Goal: Find specific page/section: Find specific page/section

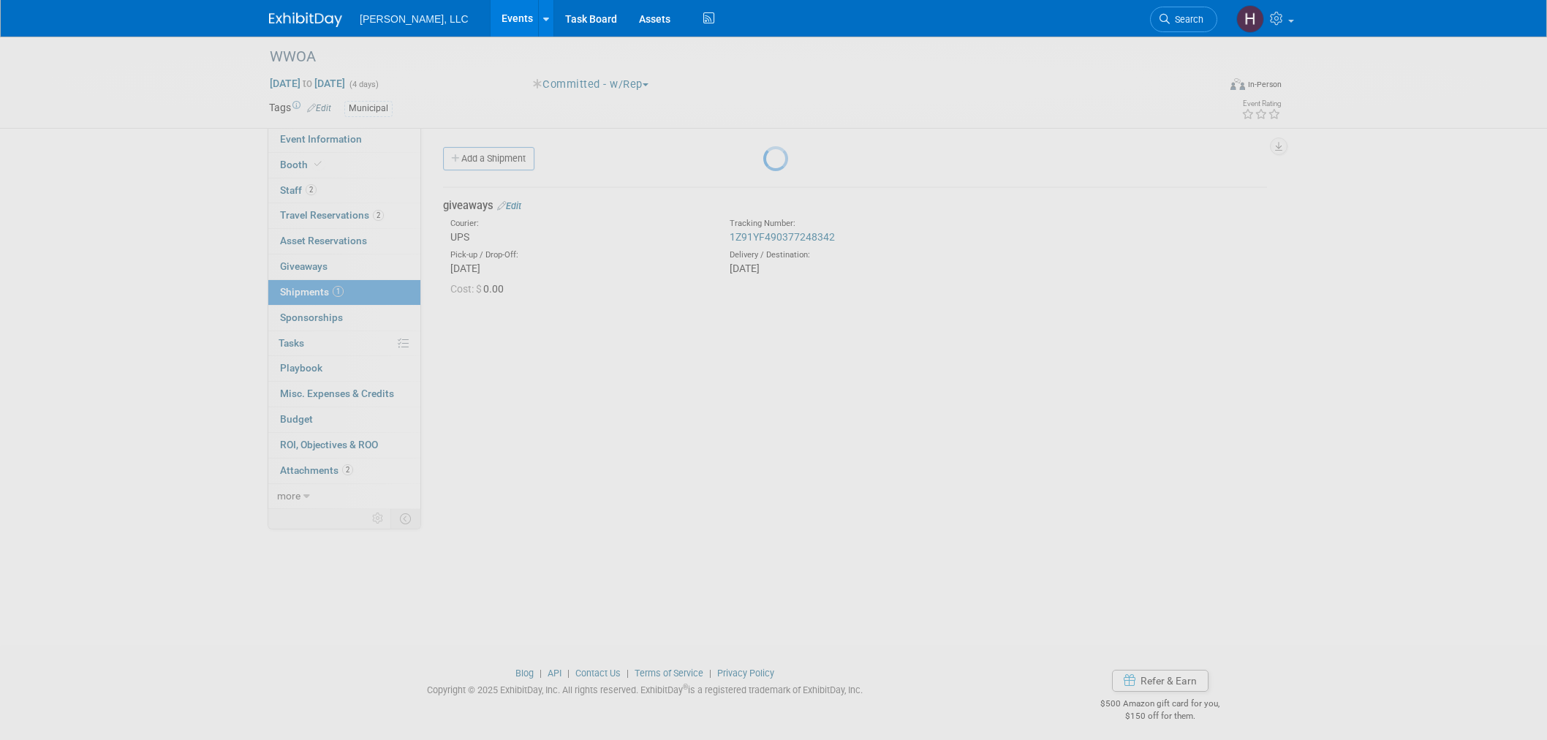
scroll to position [7, 0]
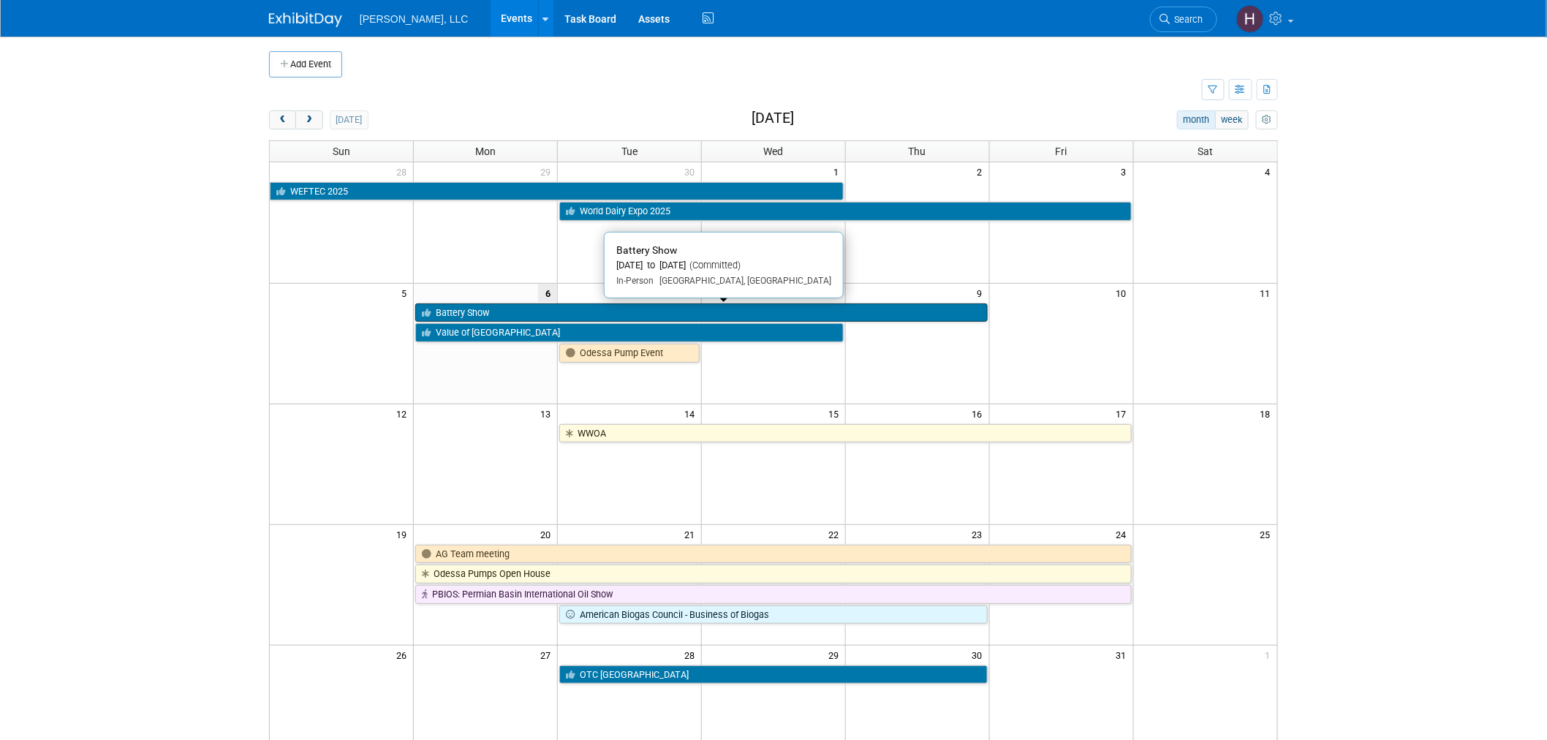
click at [727, 315] on link "Battery Show" at bounding box center [701, 312] width 572 height 19
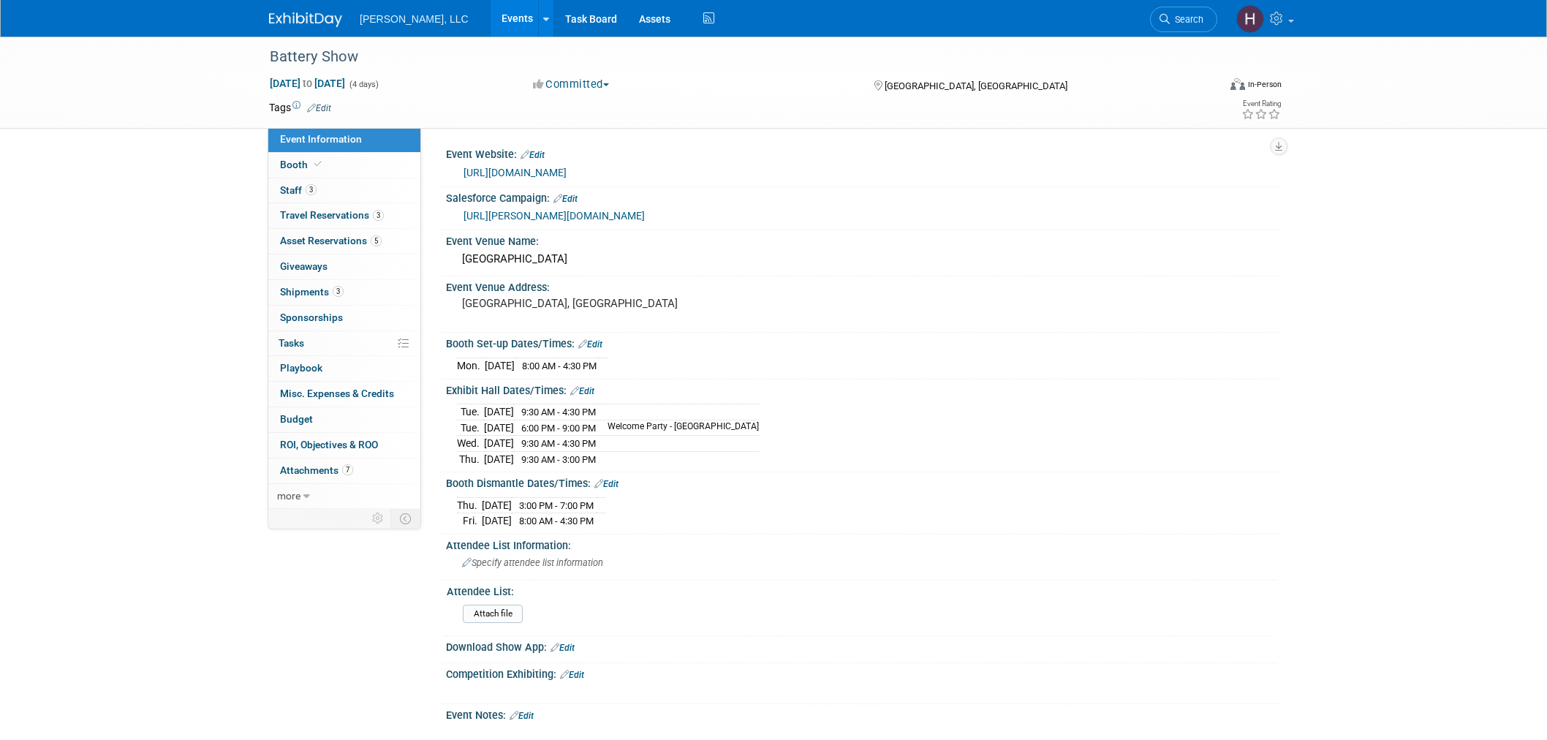
select select "Industrial"
click at [490, 26] on link "Events" at bounding box center [516, 18] width 53 height 37
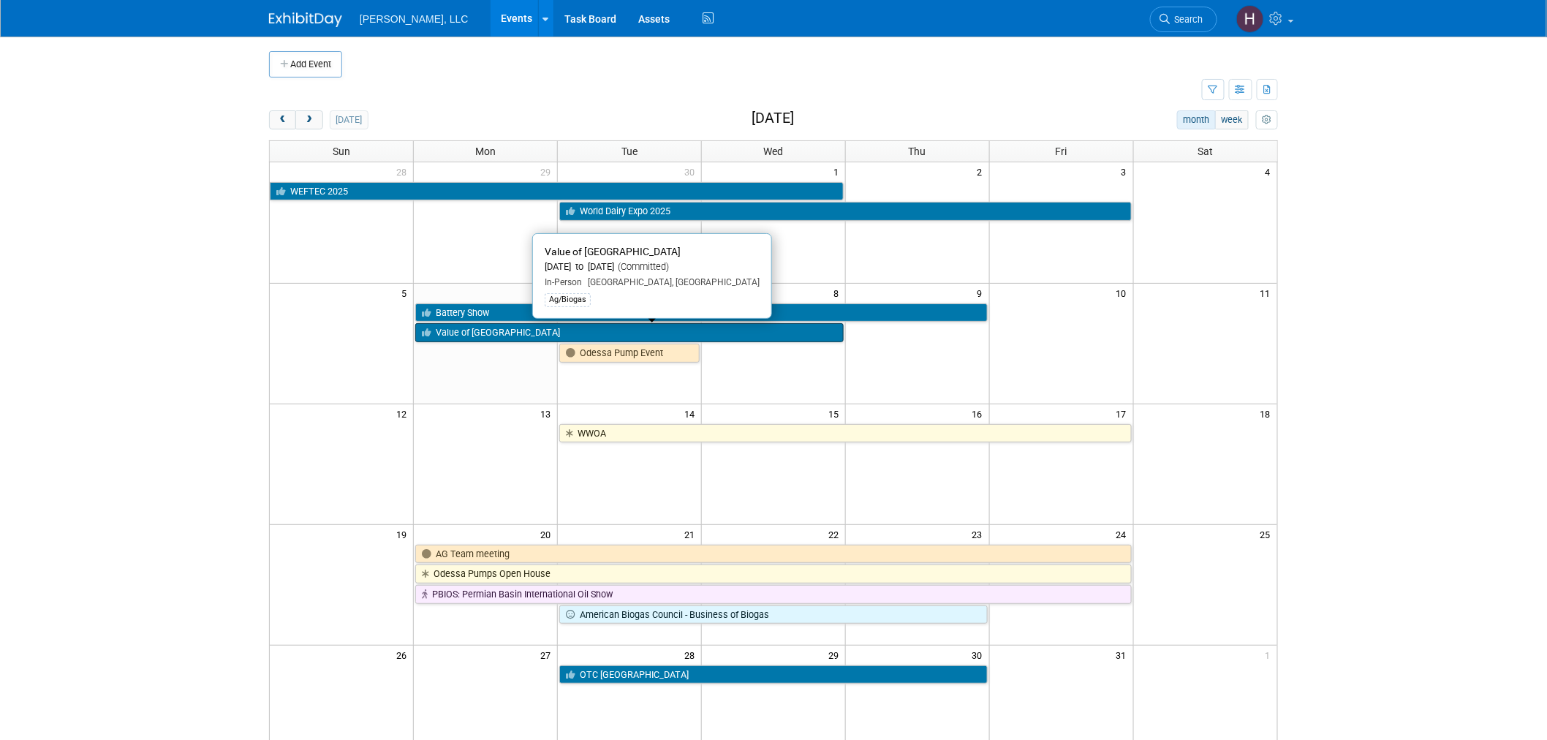
click at [515, 335] on link "Value of Biogas West" at bounding box center [629, 332] width 428 height 19
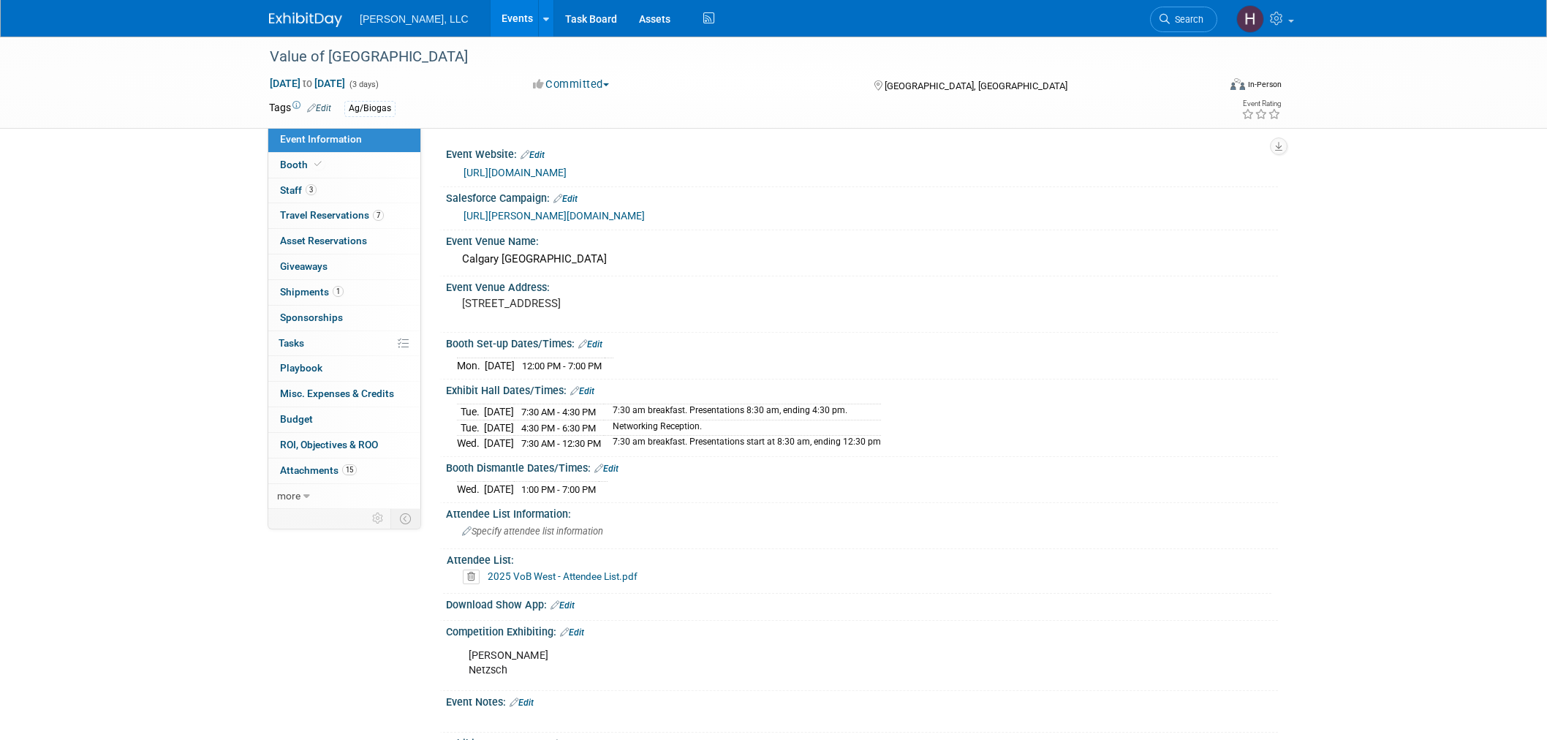
select select "Ag/Biogas"
click at [306, 187] on span "3" at bounding box center [311, 189] width 11 height 11
